Goal: Task Accomplishment & Management: Manage account settings

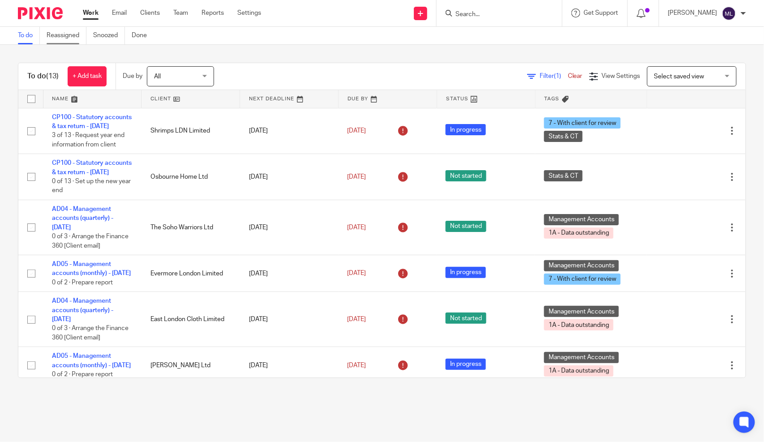
click at [69, 39] on link "Reassigned" at bounding box center [67, 35] width 40 height 17
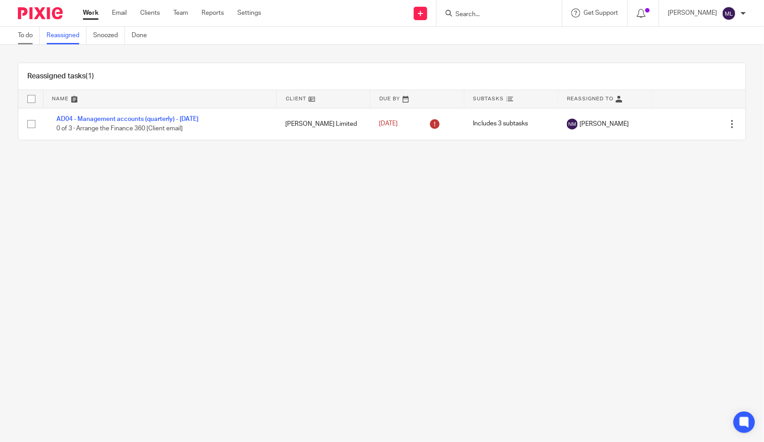
click at [36, 36] on link "To do" at bounding box center [29, 35] width 22 height 17
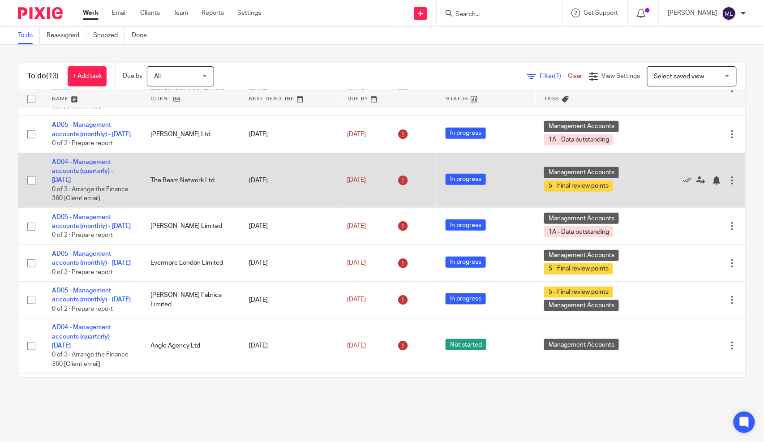
scroll to position [249, 0]
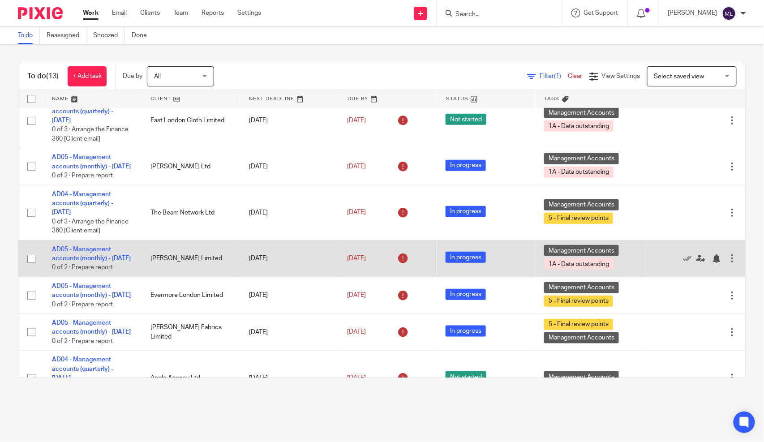
scroll to position [249, 0]
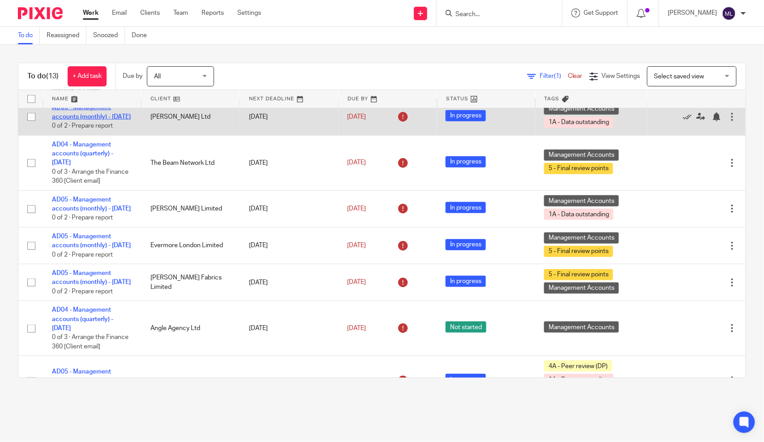
click at [86, 120] on link "AD05 - Management accounts (monthly) - [DATE]" at bounding box center [91, 111] width 79 height 15
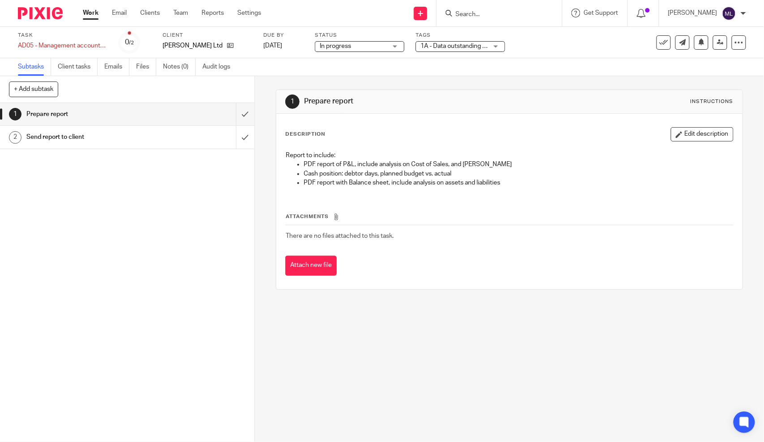
click at [422, 45] on span "1A - Data outstanding + 1" at bounding box center [456, 46] width 70 height 6
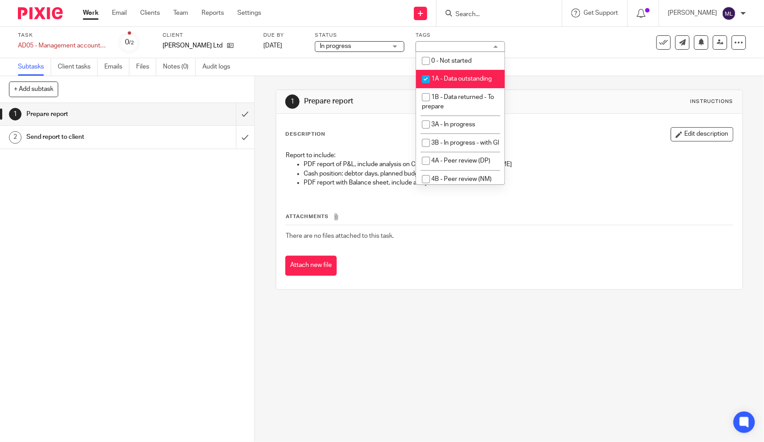
click at [431, 86] on input "checkbox" at bounding box center [426, 79] width 17 height 17
checkbox input "false"
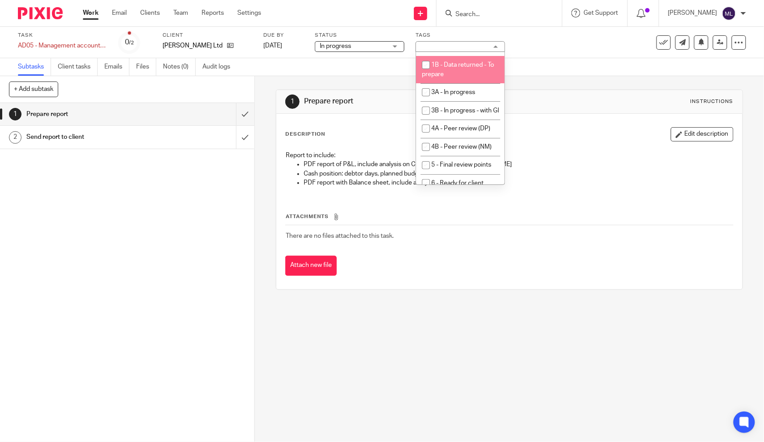
scroll to position [50, 0]
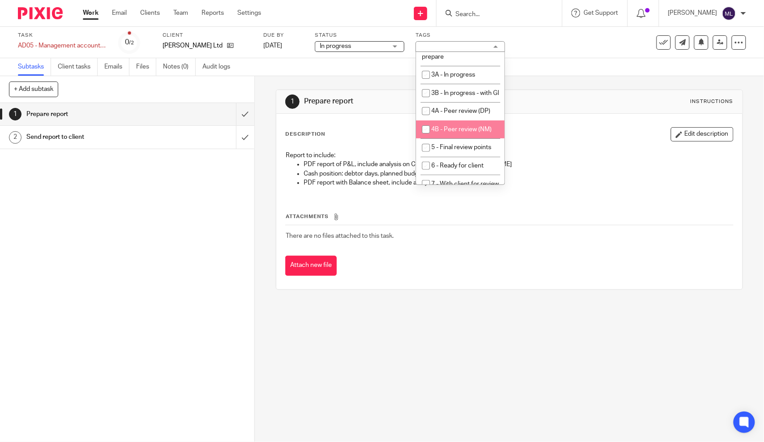
click at [459, 133] on span "4B - Peer review (NM)" at bounding box center [461, 129] width 60 height 6
checkbox input "true"
click at [584, 110] on div "1 Prepare report Instructions" at bounding box center [509, 102] width 466 height 24
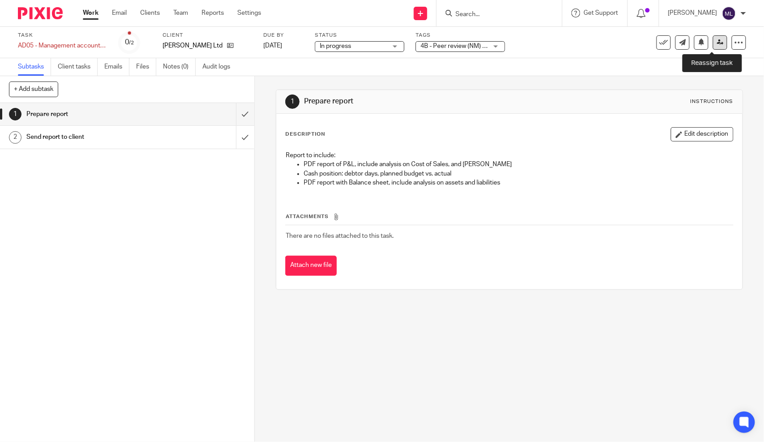
click at [713, 45] on link at bounding box center [720, 42] width 14 height 14
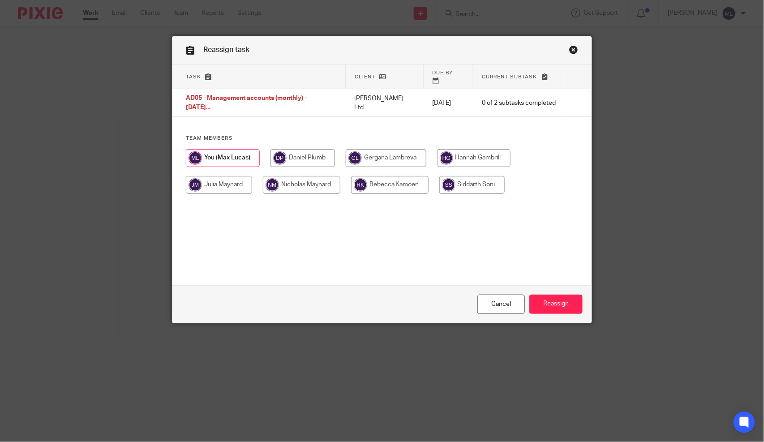
click at [306, 180] on input "radio" at bounding box center [302, 185] width 78 height 18
radio input "true"
click at [554, 304] on input "Reassign" at bounding box center [556, 304] width 53 height 19
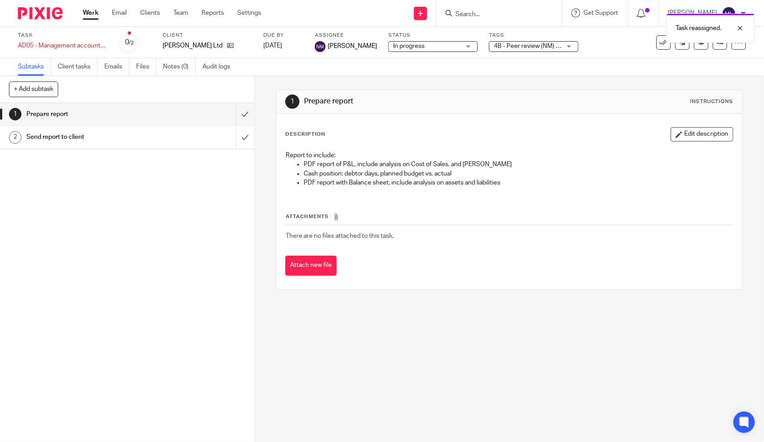
click at [84, 13] on link "Work" at bounding box center [91, 13] width 16 height 9
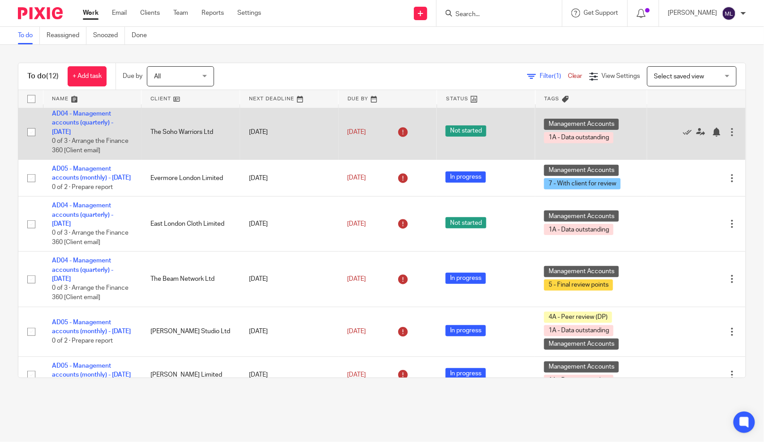
scroll to position [145, 0]
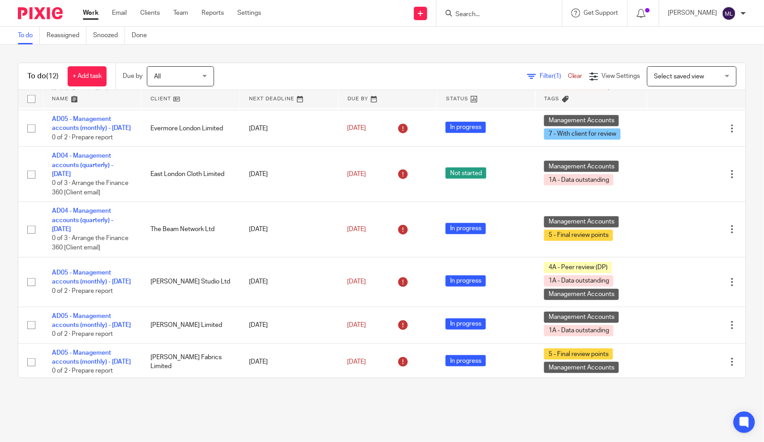
click at [358, 410] on main "To do Reassigned Snoozed Done To do (12) + Add task Due by All All [DATE] [DATE…" at bounding box center [382, 221] width 764 height 442
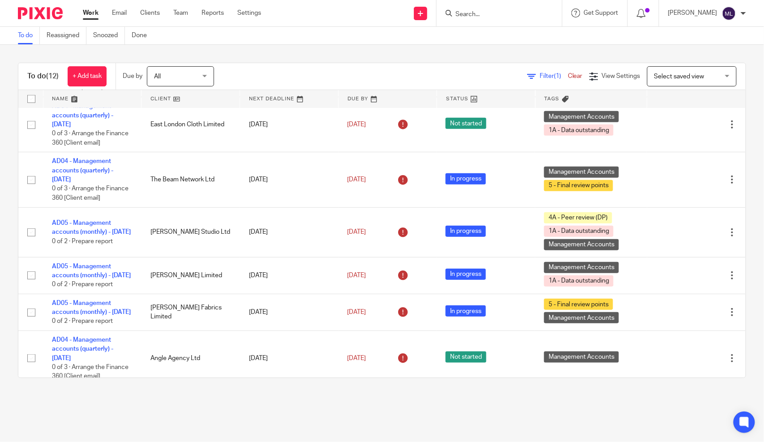
scroll to position [95, 0]
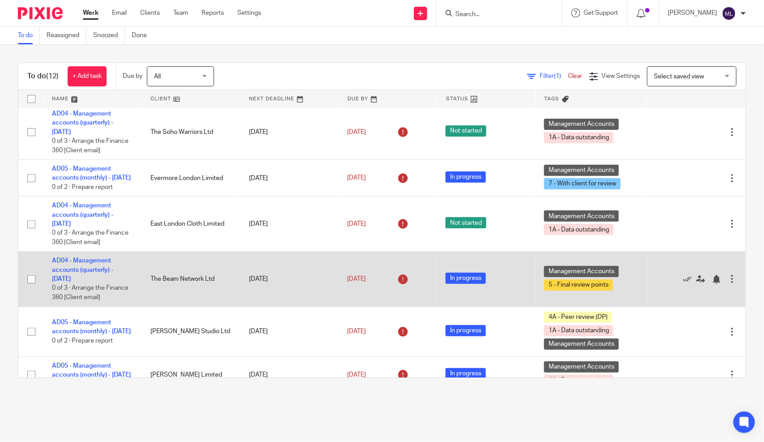
click at [454, 284] on span "In progress" at bounding box center [466, 278] width 40 height 11
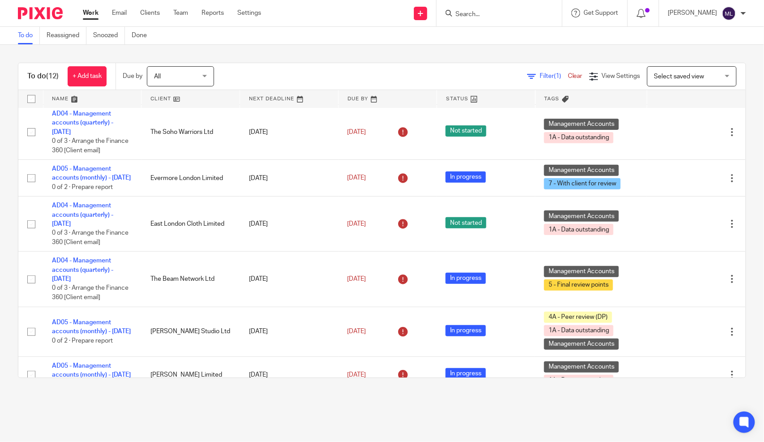
click at [275, 52] on div "To do (12) + Add task Due by All All [DATE] [DATE] This week Next week This mon…" at bounding box center [382, 220] width 764 height 351
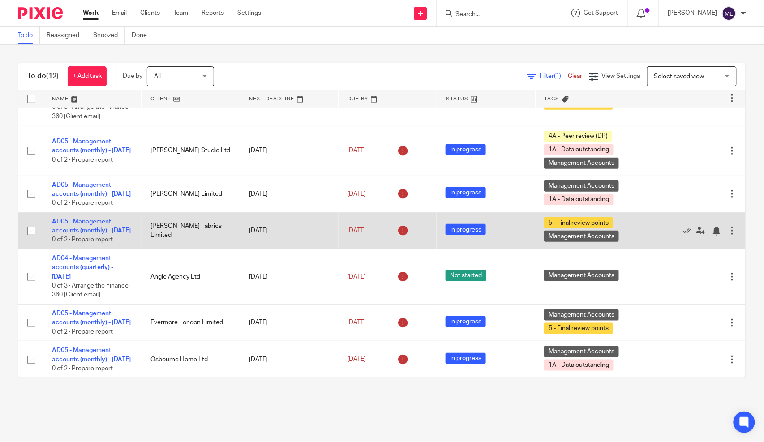
scroll to position [344, 0]
